Goal: Transaction & Acquisition: Purchase product/service

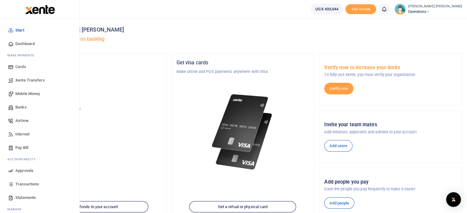
click at [22, 92] on span "Mobile Money" at bounding box center [27, 94] width 25 height 6
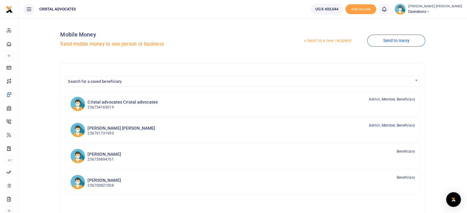
click at [316, 42] on link "Send to a new recipient" at bounding box center [327, 40] width 80 height 11
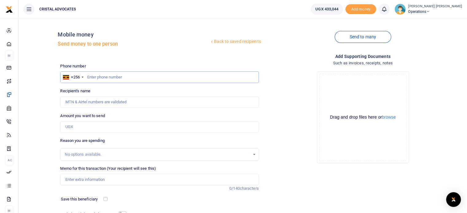
click at [111, 78] on input "text" at bounding box center [159, 78] width 198 height 12
type input "763290465"
type input "Denis Kakembo"
type input "763290465"
click at [79, 129] on input "Amount you want to send" at bounding box center [159, 127] width 198 height 12
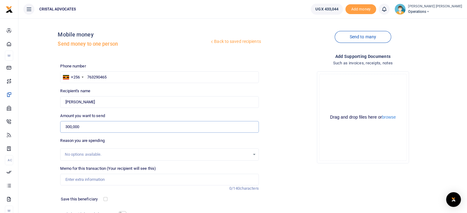
type input "300,000"
click at [82, 178] on input "Memo for this transaction (Your recipient will see this)" at bounding box center [159, 180] width 198 height 12
type input "Business development"
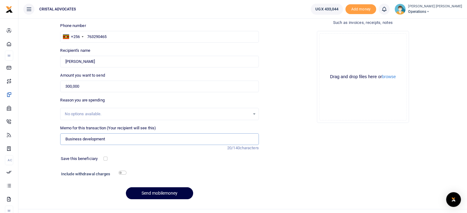
scroll to position [52, 0]
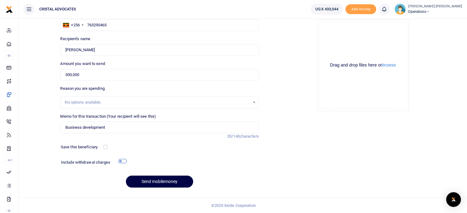
click at [124, 160] on input "checkbox" at bounding box center [123, 161] width 8 height 4
checkbox input "true"
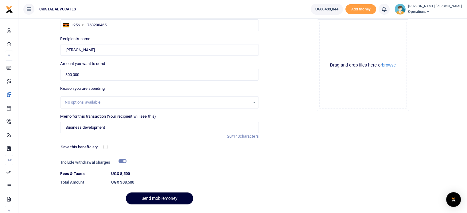
click at [164, 198] on button "Send mobilemoney" at bounding box center [159, 199] width 67 height 12
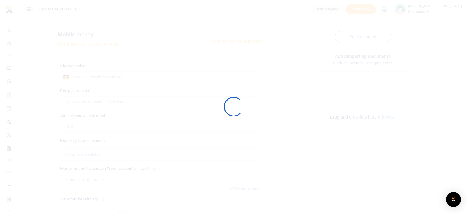
scroll to position [52, 0]
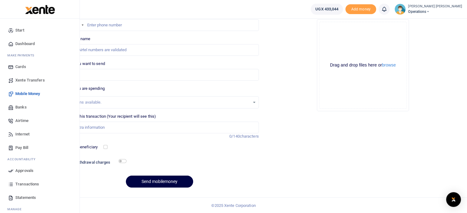
click at [23, 170] on span "Approvals" at bounding box center [24, 171] width 18 height 6
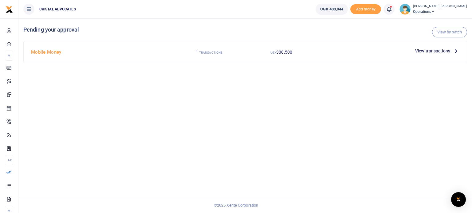
click at [455, 53] on icon at bounding box center [455, 51] width 7 height 7
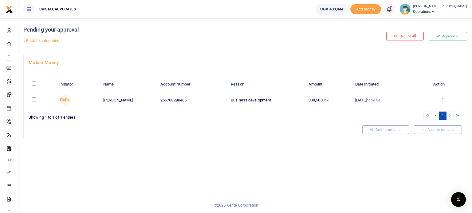
click at [33, 100] on input "checkbox" at bounding box center [34, 100] width 4 height 4
checkbox input "true"
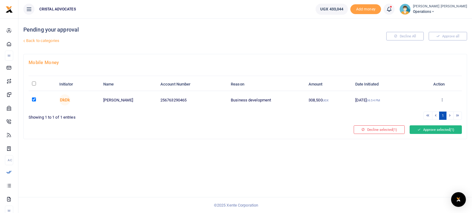
click at [420, 127] on button "Approve selected (1)" at bounding box center [435, 130] width 52 height 9
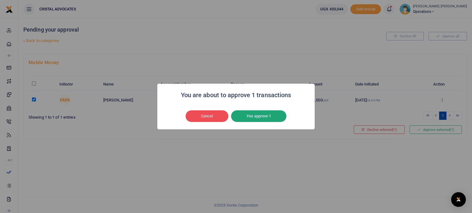
click at [259, 118] on button "Yes approve 1" at bounding box center [258, 117] width 55 height 12
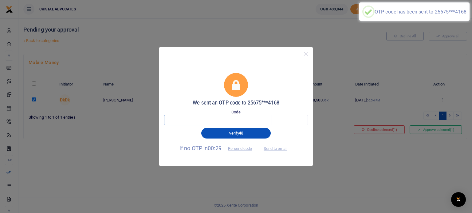
click at [176, 124] on input "text" at bounding box center [182, 120] width 36 height 10
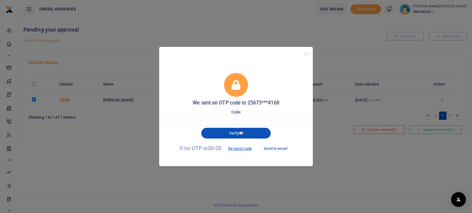
click at [283, 148] on button "Send to email" at bounding box center [275, 149] width 34 height 10
click at [193, 123] on input "text" at bounding box center [182, 120] width 36 height 10
type input "6"
type input "2"
type input "1"
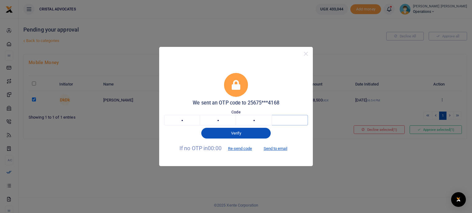
type input "7"
